Goal: Transaction & Acquisition: Purchase product/service

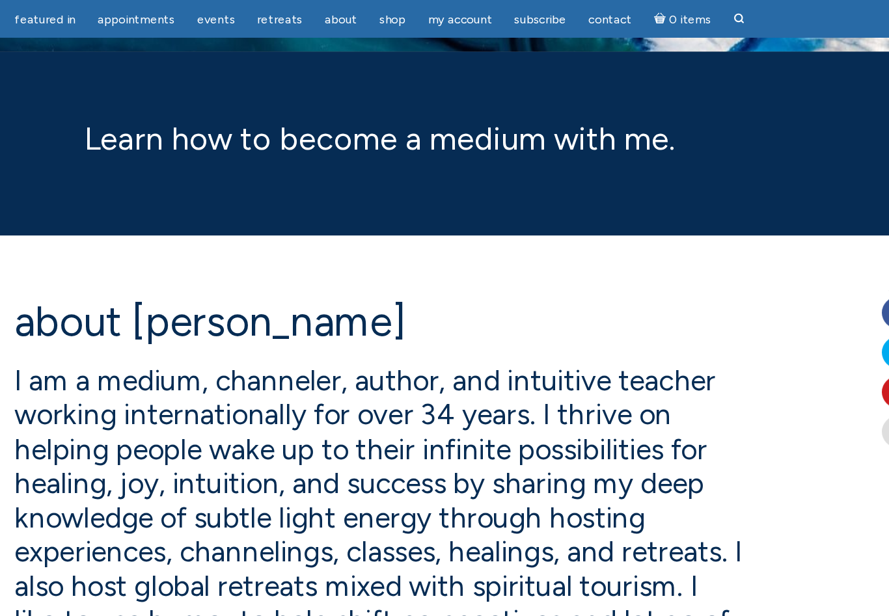
scroll to position [62, 0]
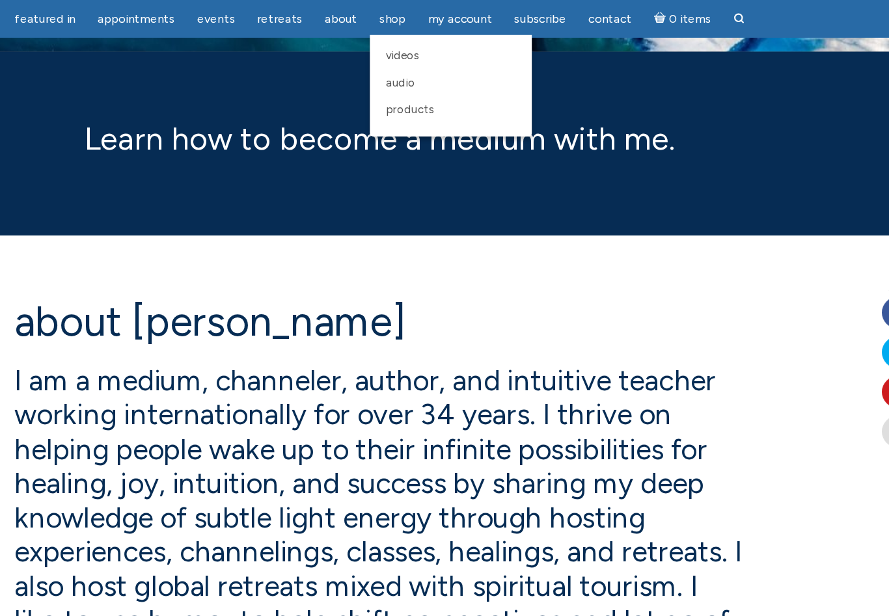
click at [450, 94] on span "Products" at bounding box center [470, 90] width 40 height 11
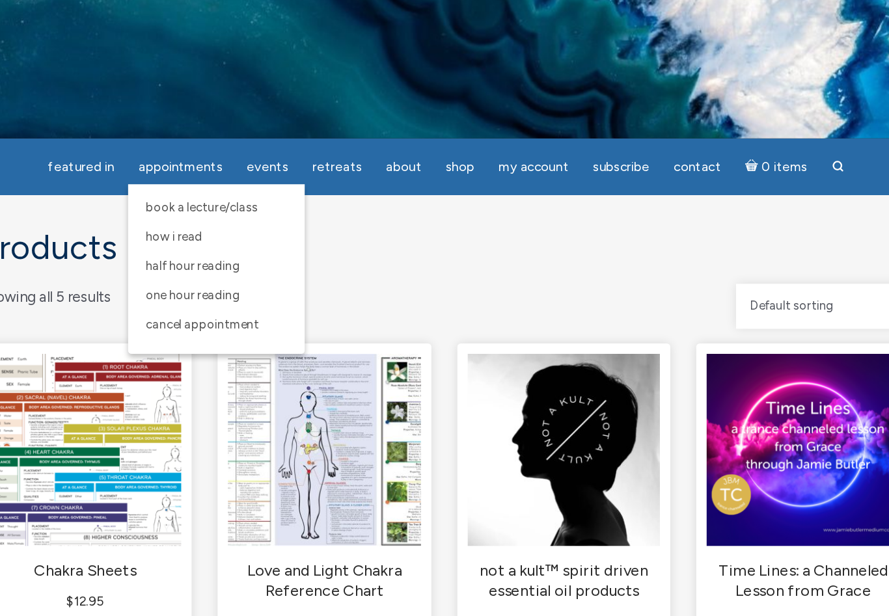
click at [219, 223] on span "One Hour Reading" at bounding box center [254, 222] width 71 height 11
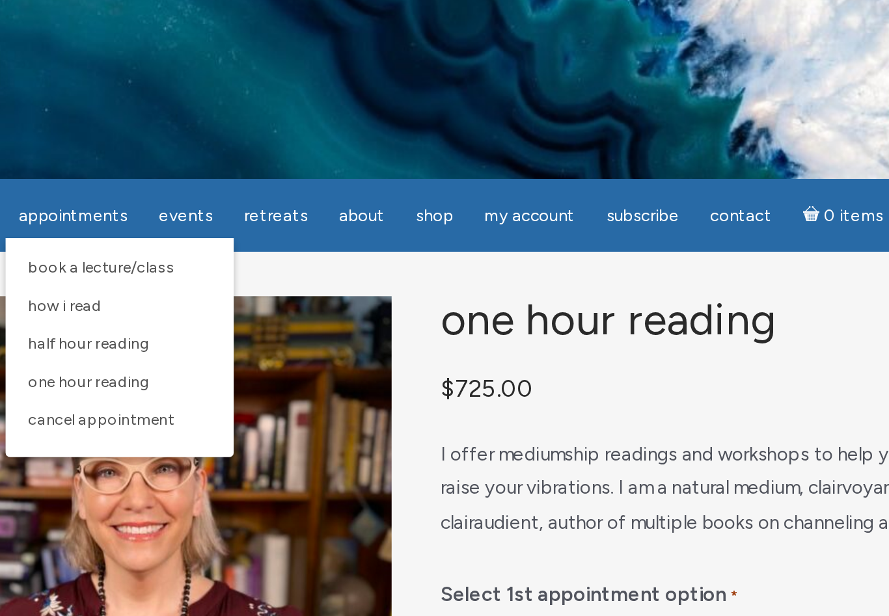
click at [212, 209] on link "Half Hour Reading" at bounding box center [272, 200] width 120 height 22
